Goal: Book appointment/travel/reservation

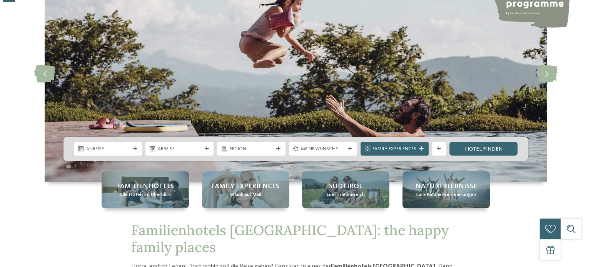
scroll to position [77, 0]
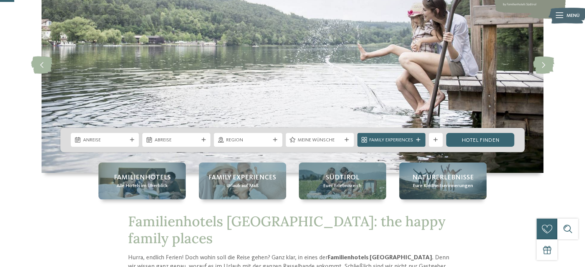
click at [119, 133] on div "Anreise Abreise" at bounding box center [292, 140] width 464 height 24
click at [121, 138] on span "Anreise" at bounding box center [105, 140] width 44 height 7
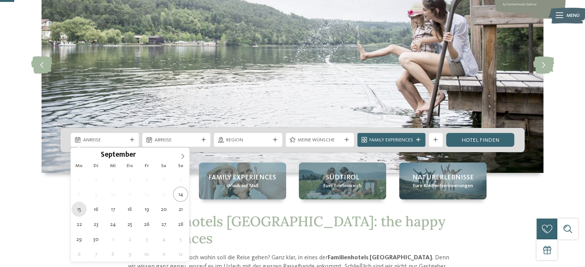
type div "[DATE]"
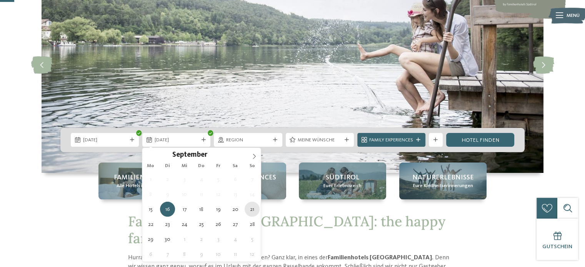
type div "[DATE]"
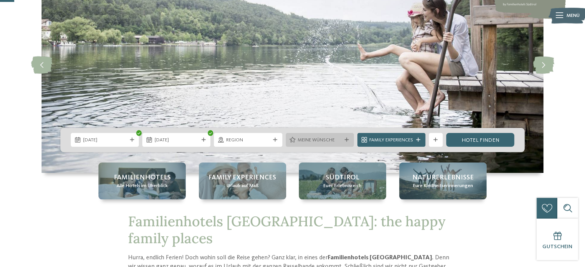
click at [338, 138] on span "Meine Wünsche" at bounding box center [320, 140] width 44 height 7
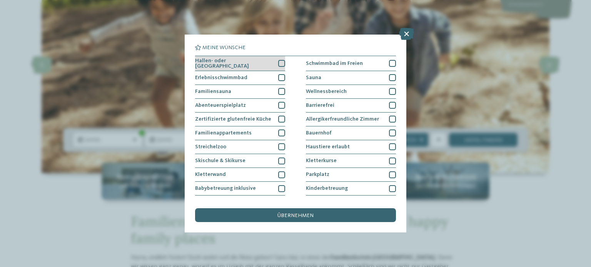
click at [278, 65] on div at bounding box center [281, 63] width 7 height 7
click at [278, 74] on div at bounding box center [281, 77] width 7 height 7
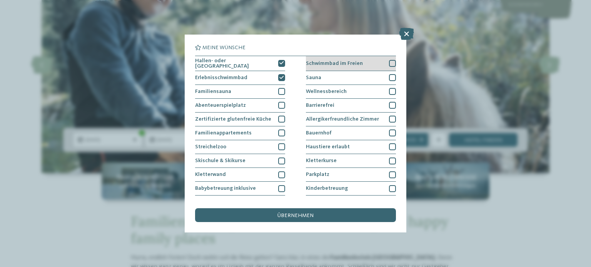
click at [389, 63] on div at bounding box center [392, 63] width 7 height 7
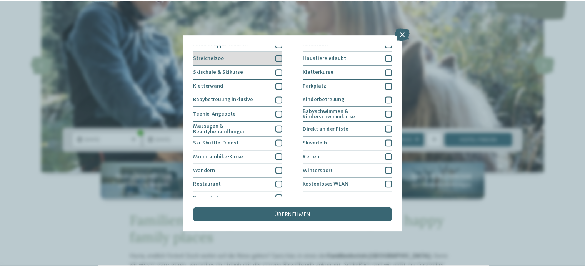
scroll to position [95, 0]
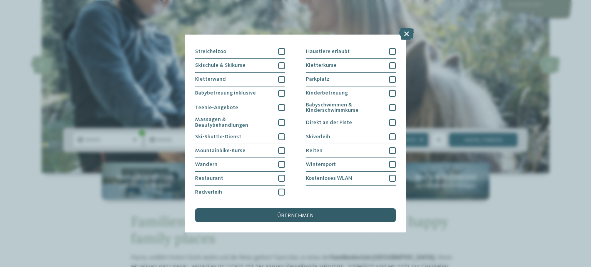
click at [309, 215] on span "übernehmen" at bounding box center [295, 215] width 36 height 5
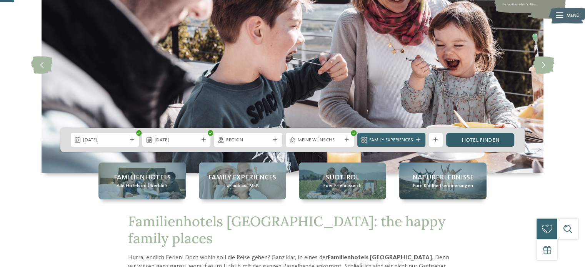
click at [454, 138] on link "Hotel finden" at bounding box center [480, 140] width 68 height 14
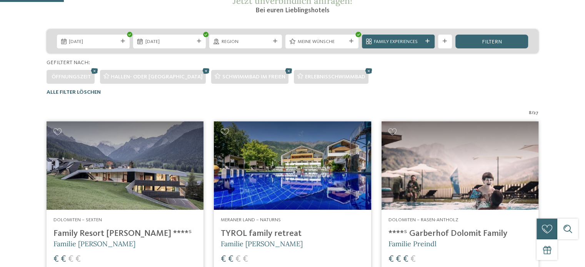
scroll to position [154, 0]
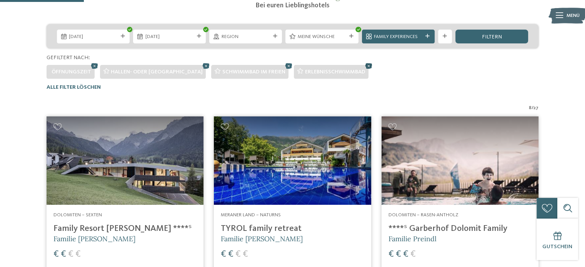
click at [363, 65] on icon at bounding box center [368, 65] width 10 height 9
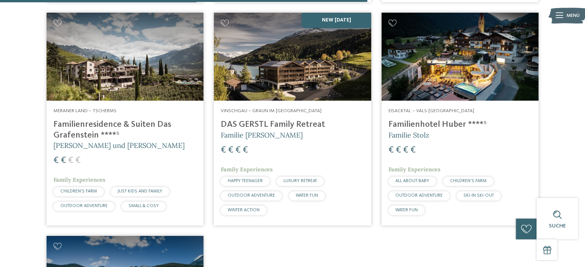
scroll to position [954, 0]
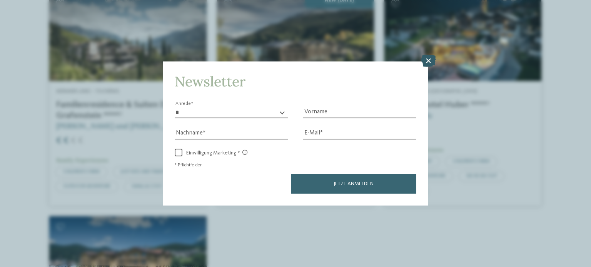
click at [425, 60] on icon at bounding box center [428, 61] width 15 height 12
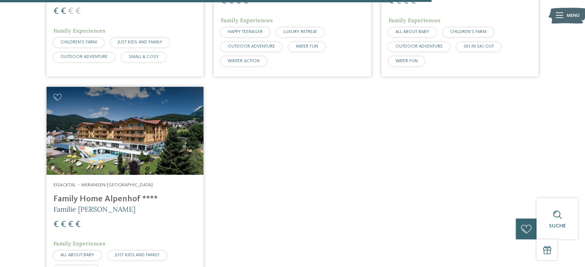
scroll to position [1107, 0]
